Goal: Task Accomplishment & Management: Manage account settings

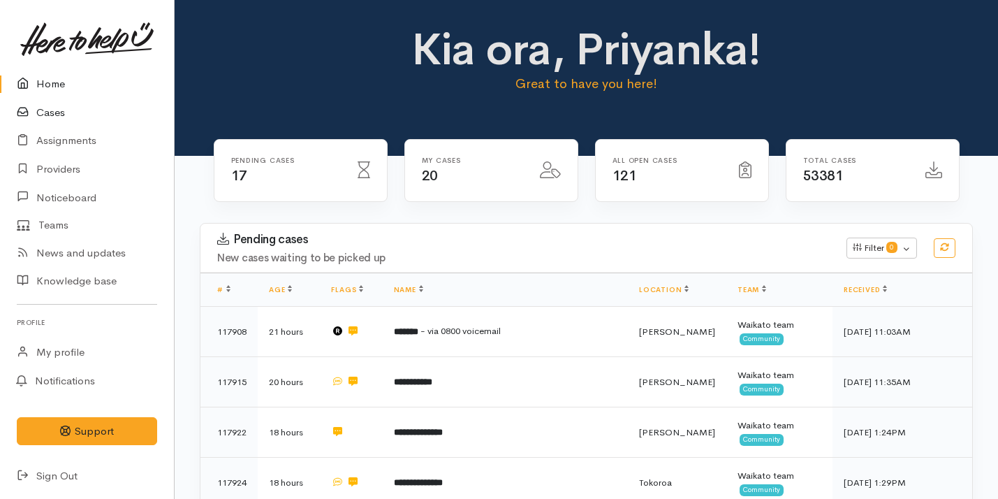
click at [76, 110] on link "Cases" at bounding box center [87, 112] width 174 height 29
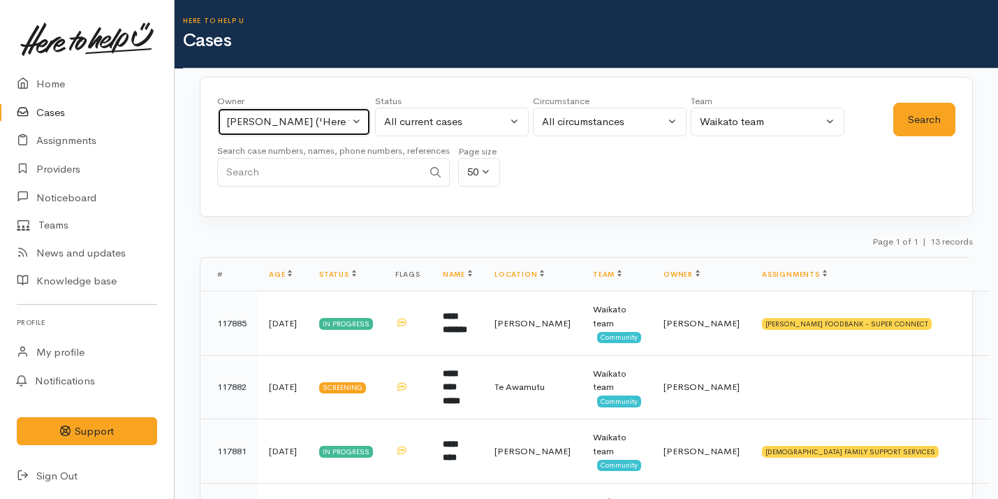
click at [270, 127] on div "[PERSON_NAME] ('Here to help u')" at bounding box center [287, 122] width 123 height 16
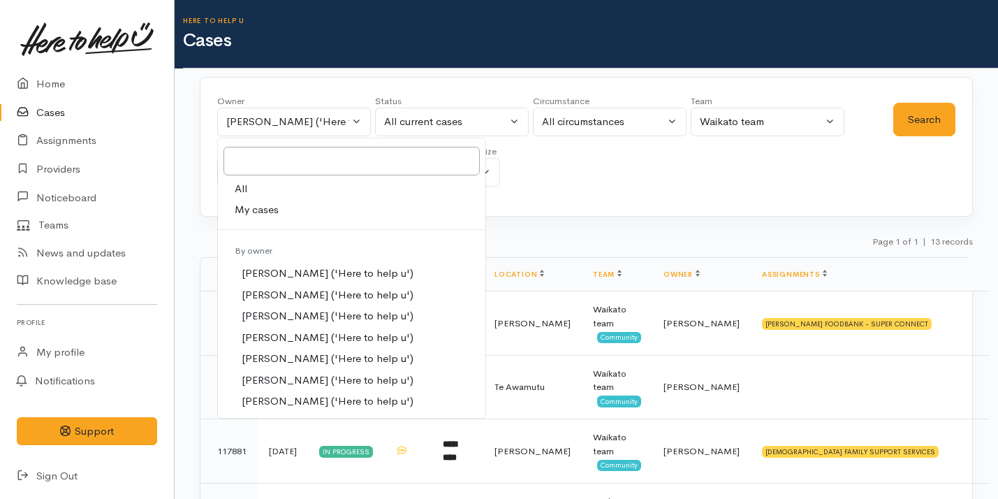
click at [281, 215] on link "My cases" at bounding box center [351, 210] width 267 height 22
select select "2109"
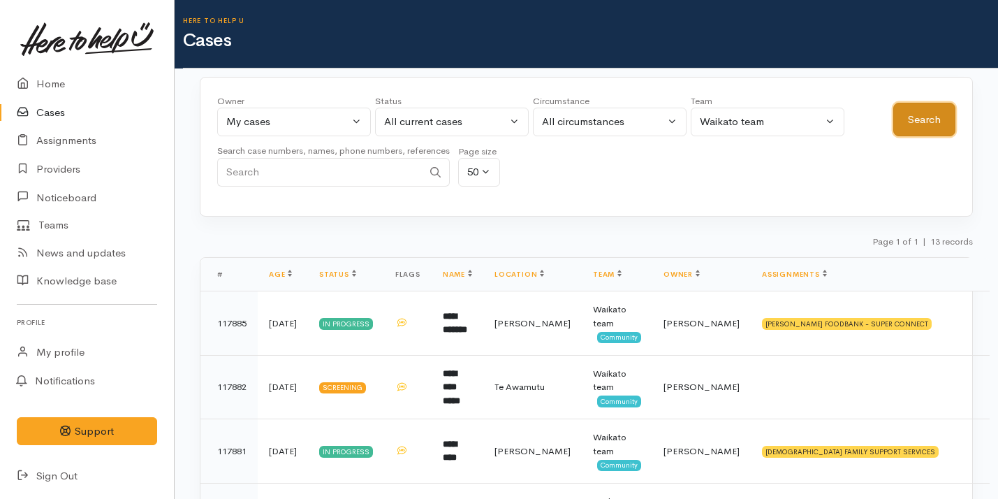
click at [920, 119] on button "Search" at bounding box center [924, 120] width 62 height 34
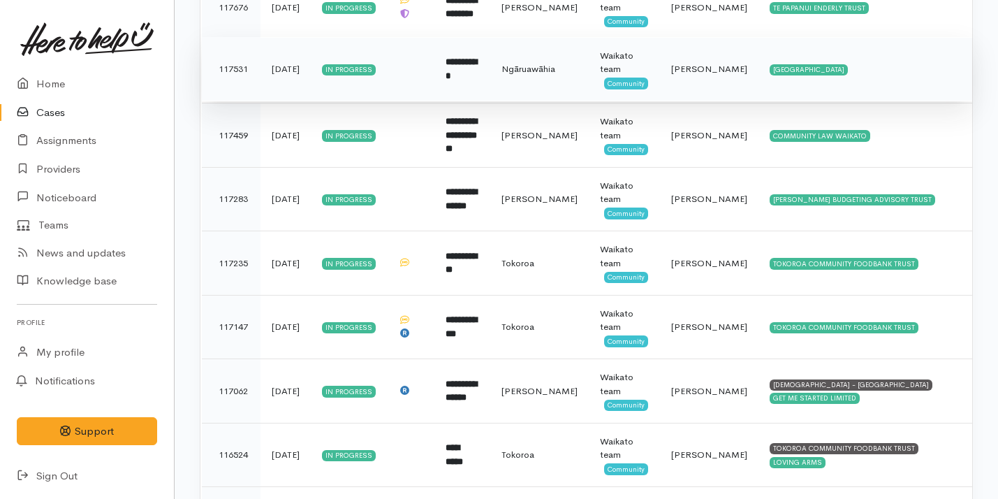
scroll to position [953, 0]
